Goal: Communication & Community: Share content

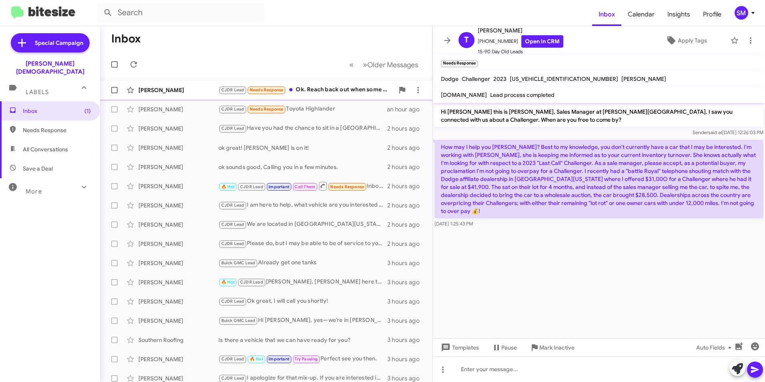
click at [173, 92] on div "[PERSON_NAME]" at bounding box center [178, 90] width 80 height 8
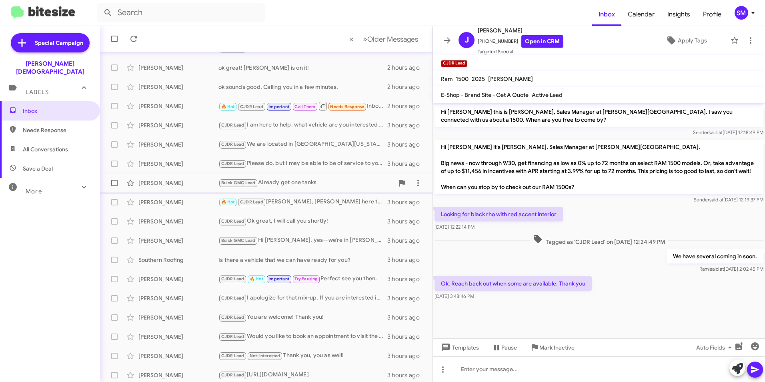
scroll to position [83, 0]
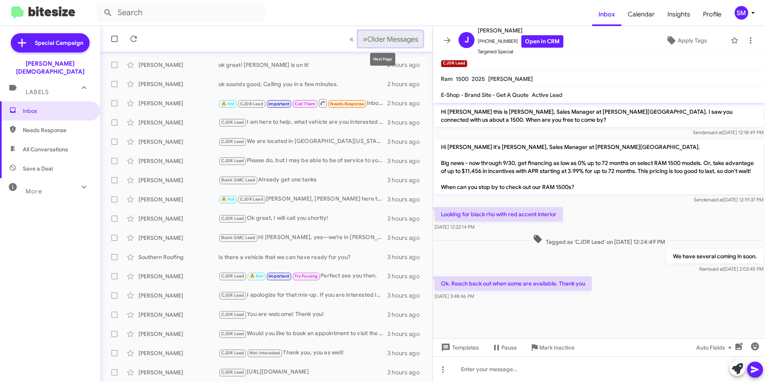
click at [363, 40] on span "»" at bounding box center [365, 39] width 4 height 10
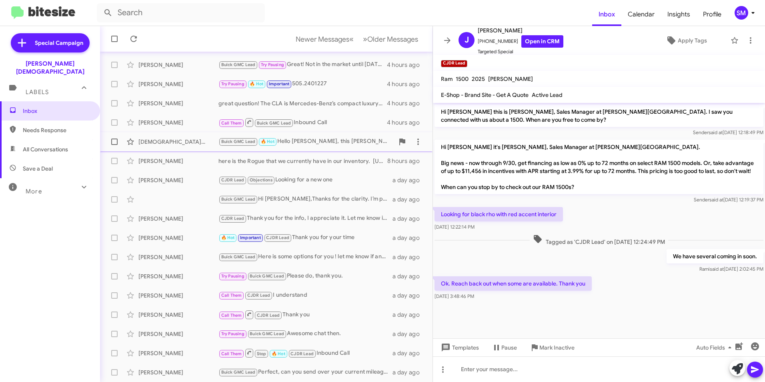
click at [167, 143] on div "[DEMOGRAPHIC_DATA][PERSON_NAME]" at bounding box center [178, 142] width 80 height 8
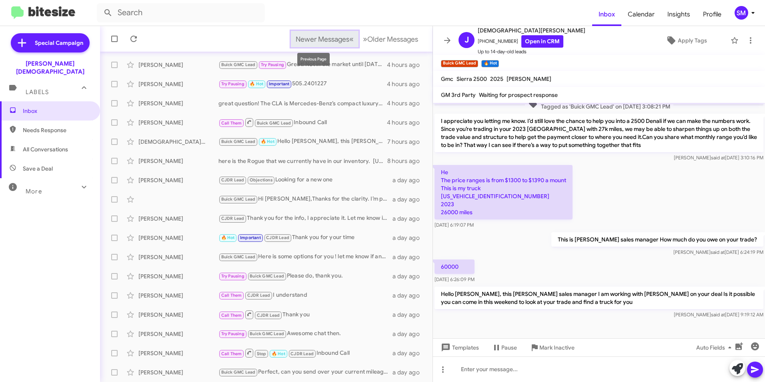
click at [339, 37] on span "Newer Messages" at bounding box center [323, 39] width 54 height 9
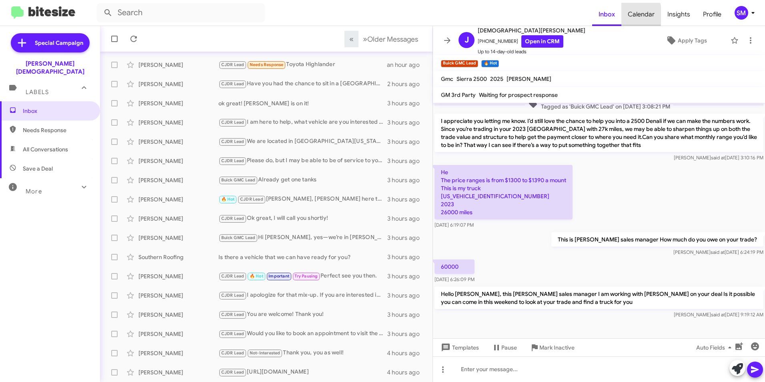
click at [635, 15] on span "Calendar" at bounding box center [642, 14] width 40 height 23
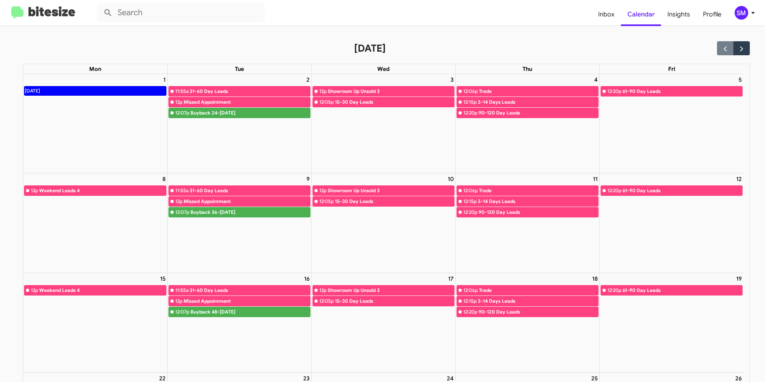
click at [47, 14] on img at bounding box center [43, 12] width 64 height 13
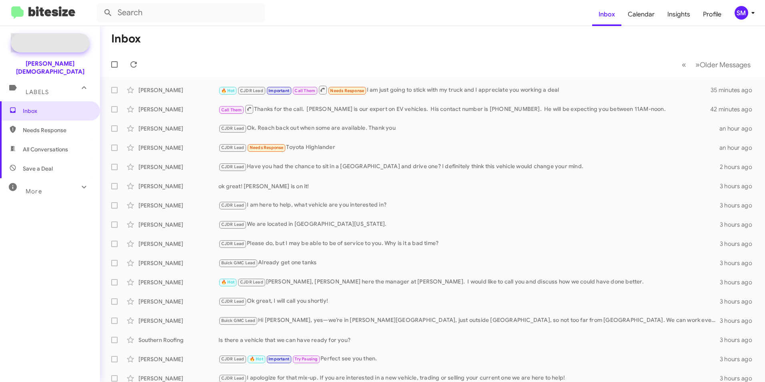
click at [54, 45] on span "Special Campaign" at bounding box center [59, 43] width 48 height 8
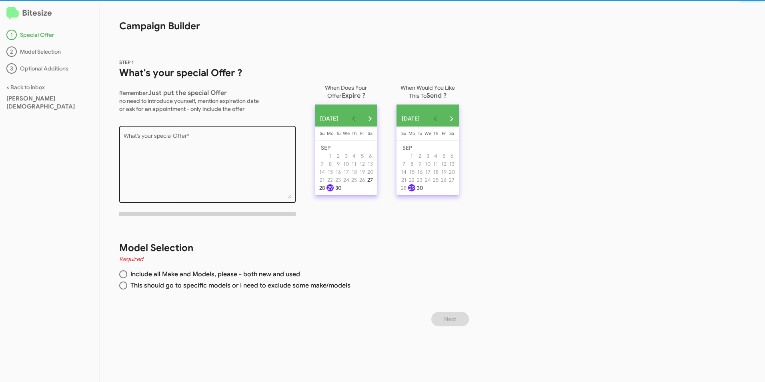
click at [219, 147] on textarea "What's your special Offer *" at bounding box center [208, 165] width 168 height 65
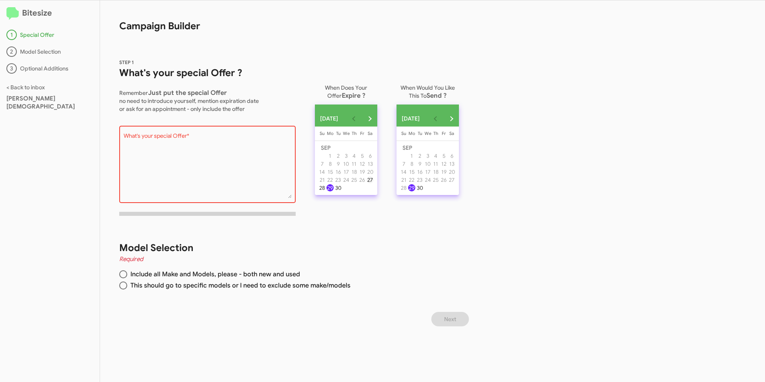
click at [374, 183] on div "27" at bounding box center [370, 179] width 7 height 7
